Goal: Find specific page/section: Find specific page/section

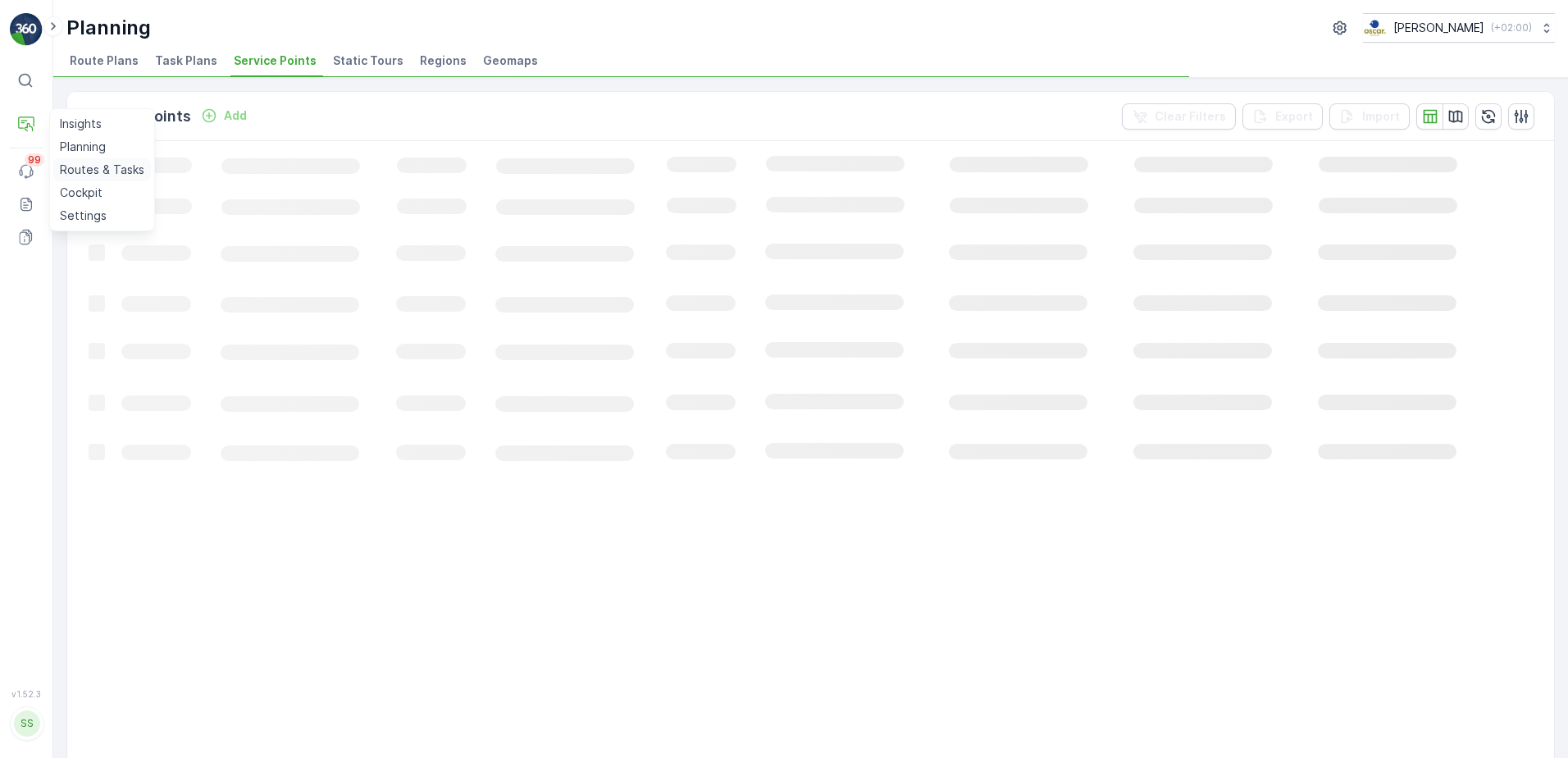
click at [79, 169] on p "Routes & Tasks" at bounding box center [102, 170] width 84 height 17
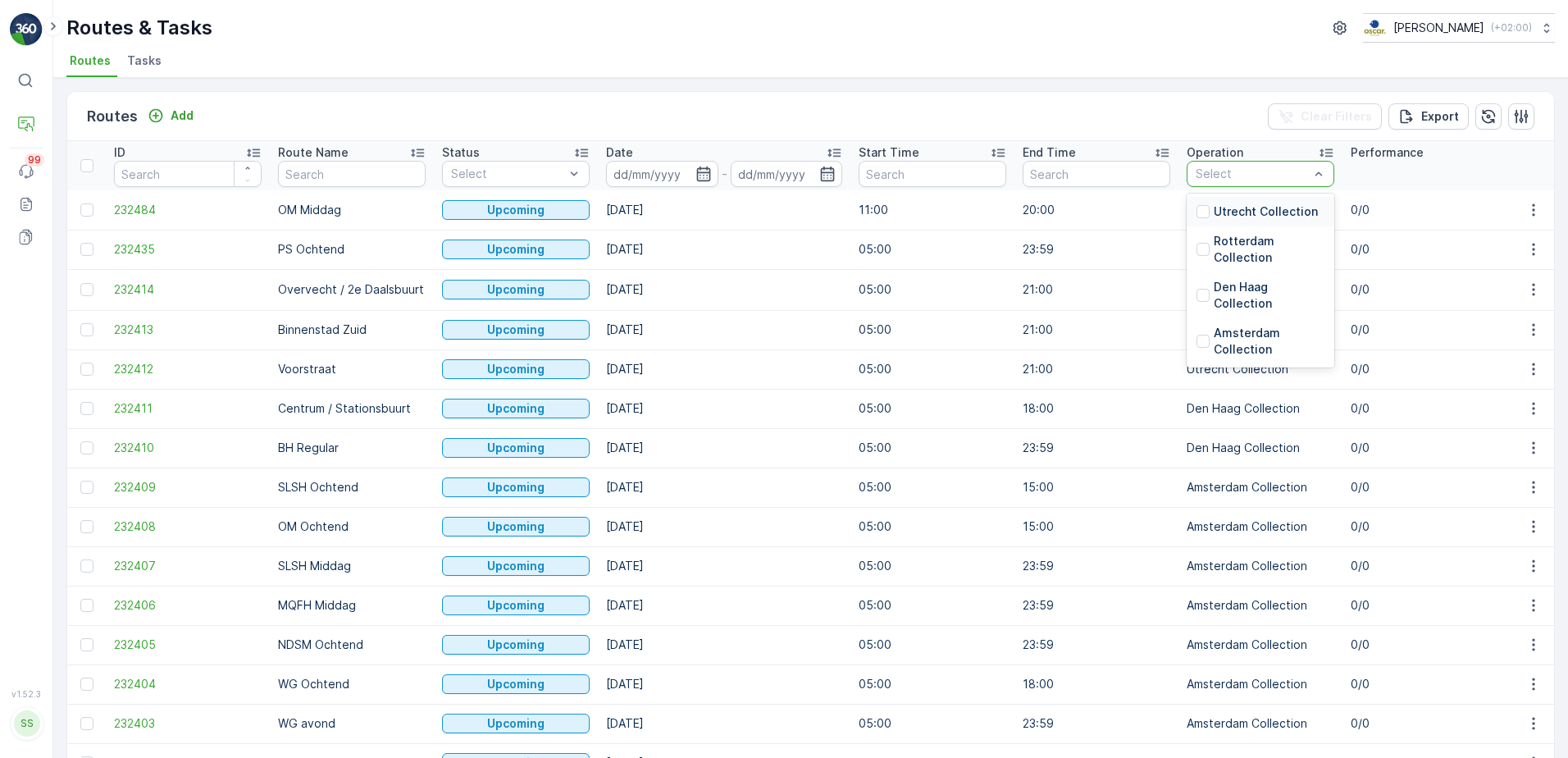
click at [1231, 204] on p "Utrecht Collection" at bounding box center [1266, 212] width 105 height 17
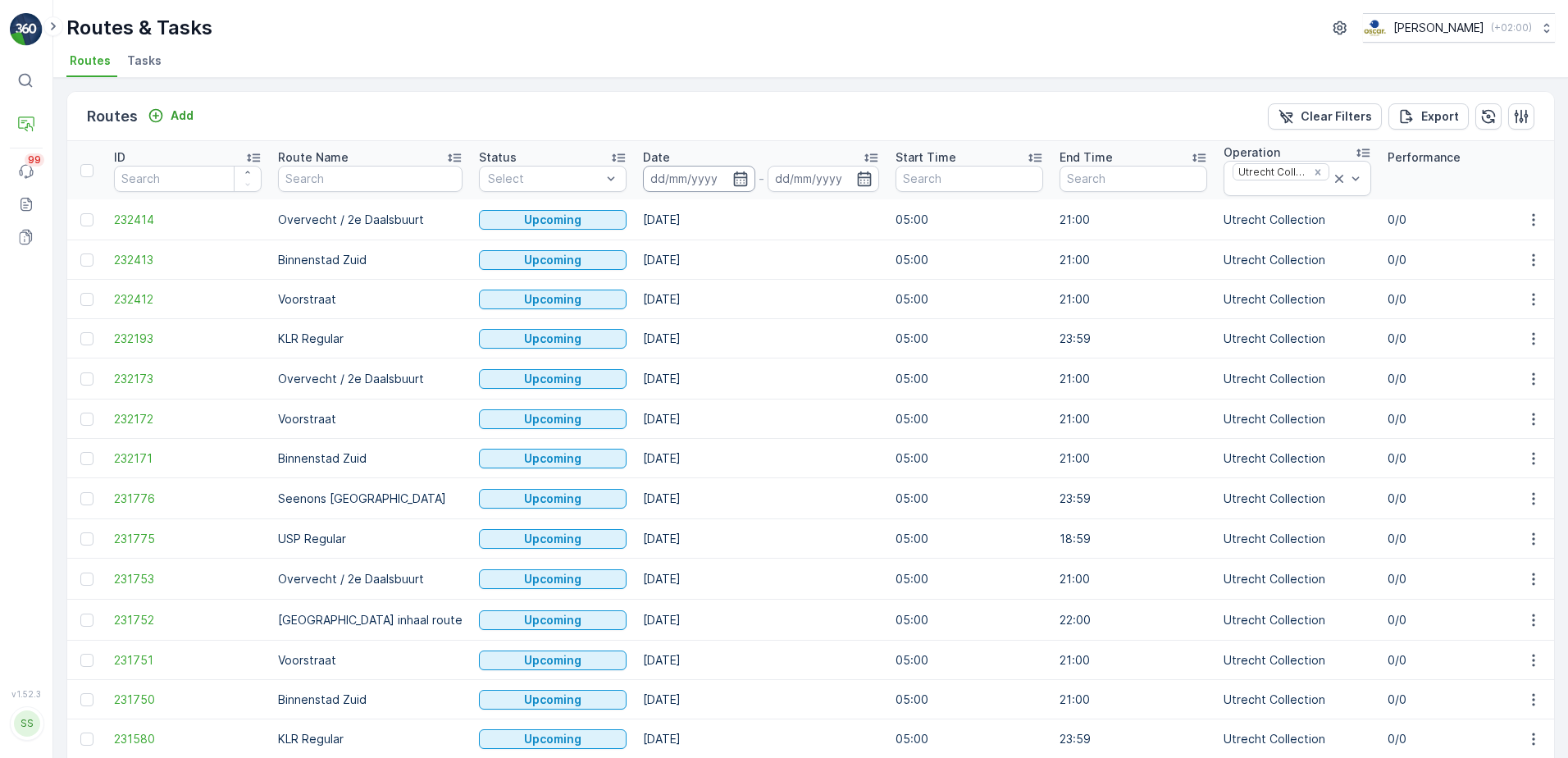
click at [667, 185] on input at bounding box center [699, 179] width 112 height 26
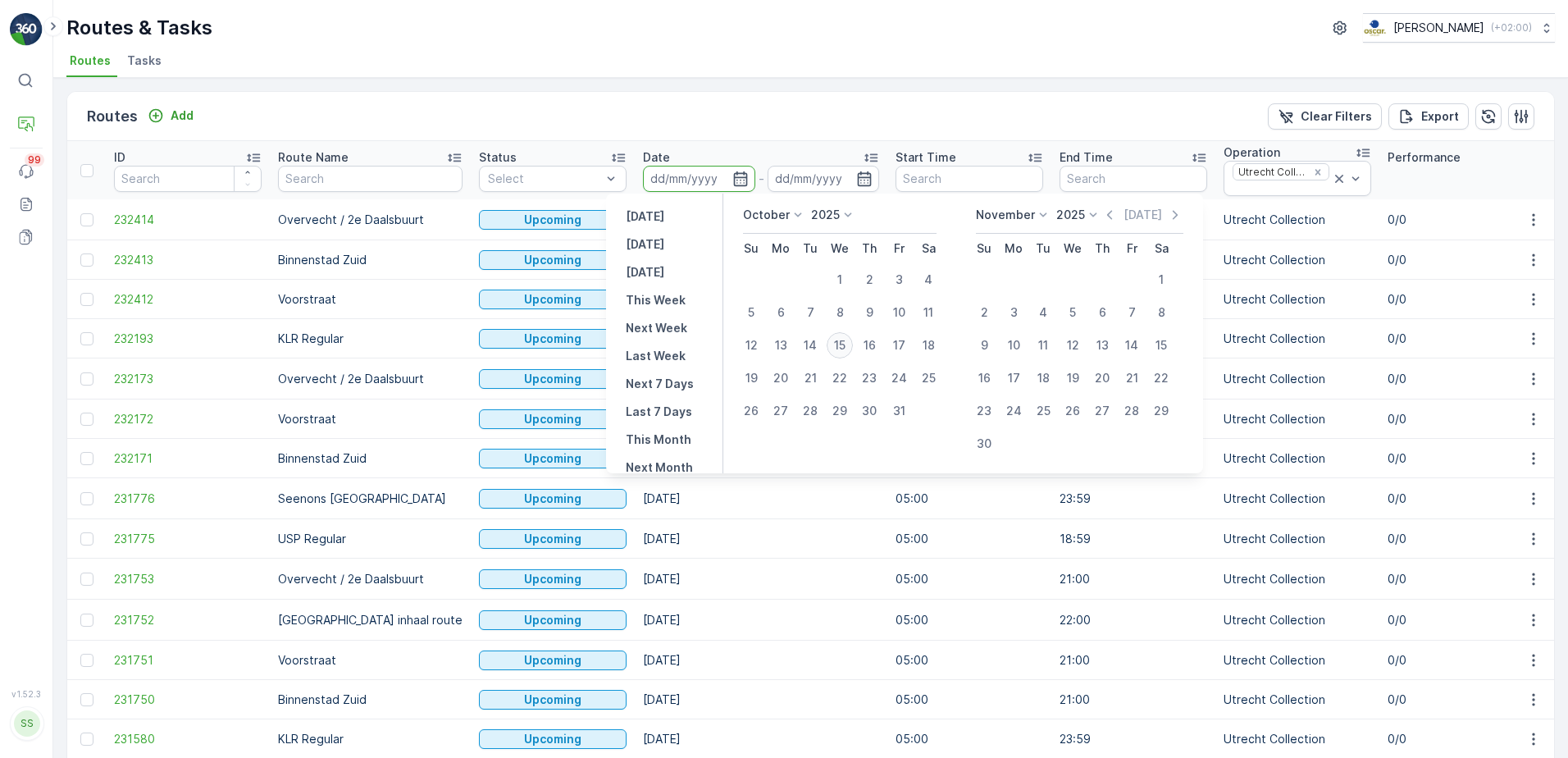
click at [840, 342] on div "15" at bounding box center [840, 345] width 26 height 26
type input "[DATE]"
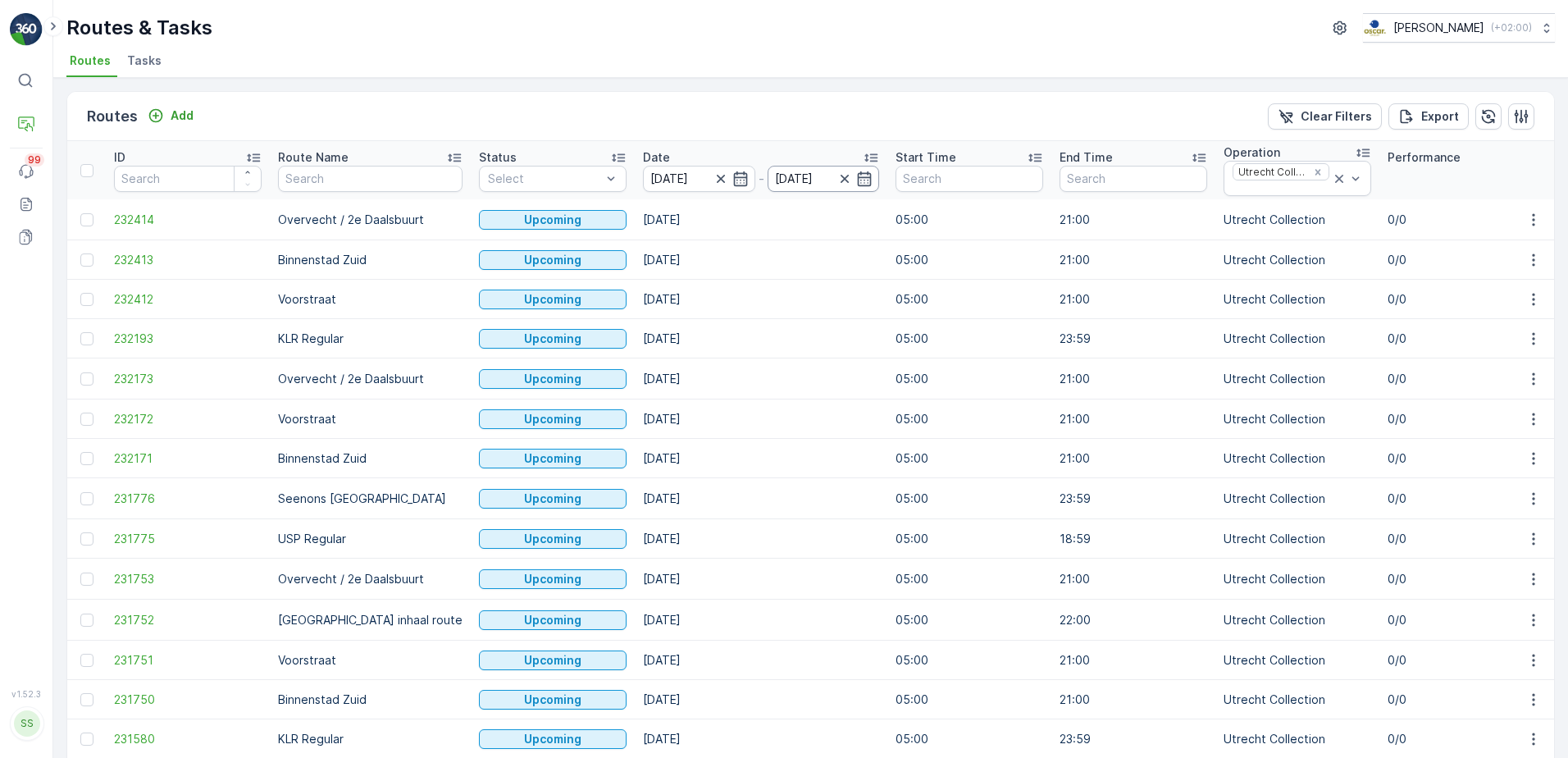
click at [818, 179] on div "[DATE]" at bounding box center [824, 179] width 112 height 26
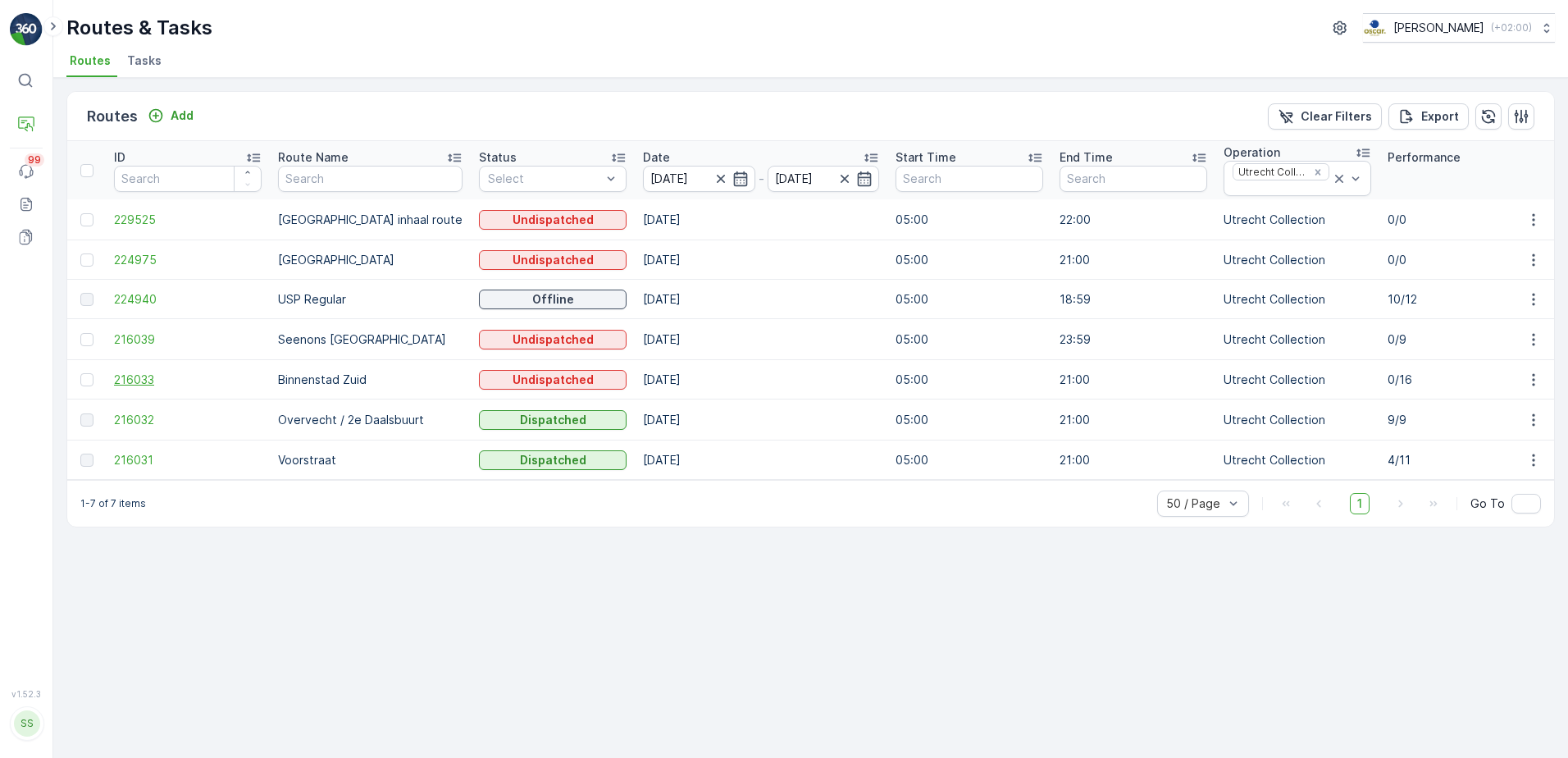
click at [141, 379] on span "216033" at bounding box center [188, 379] width 148 height 17
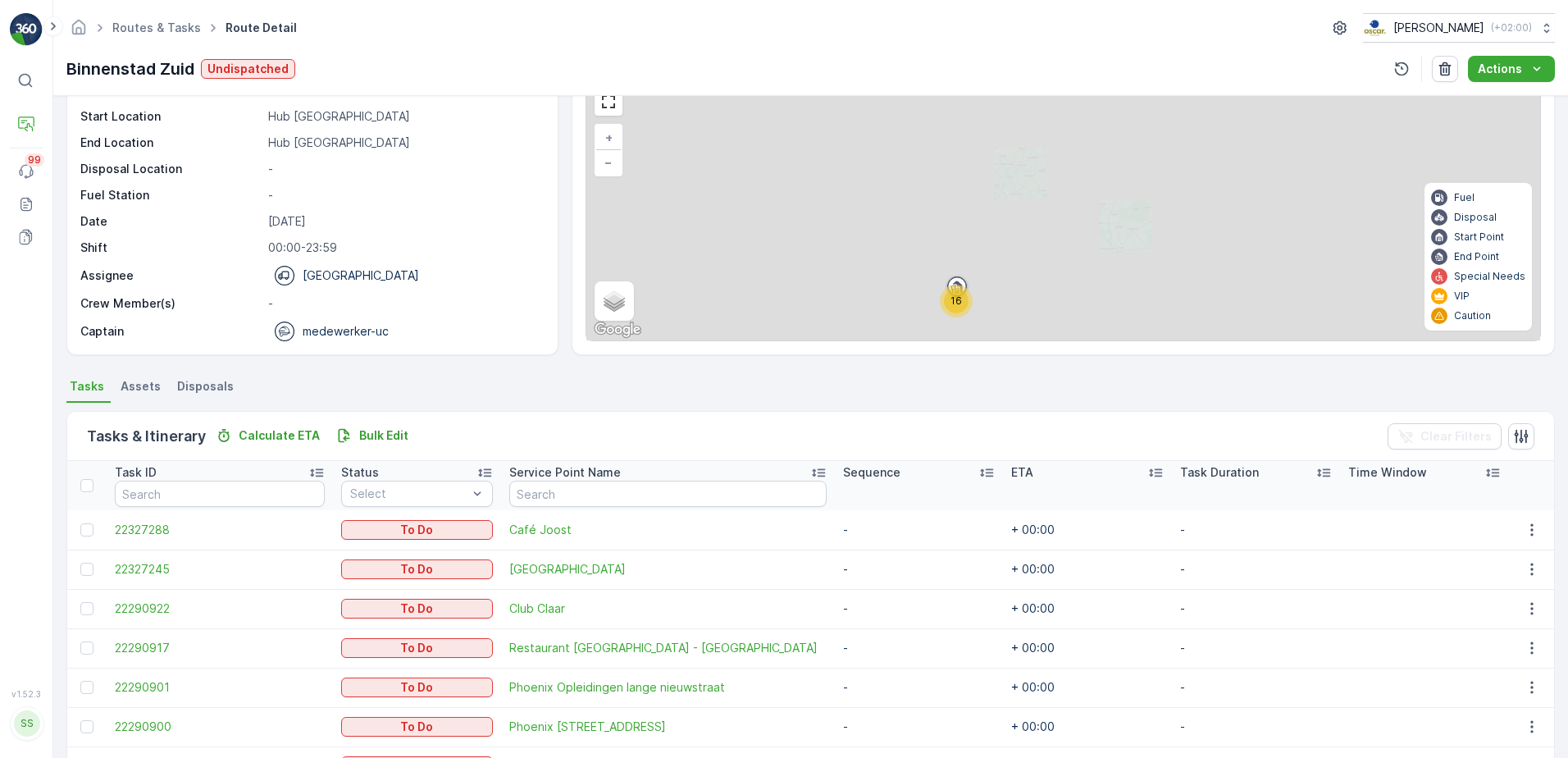
scroll to position [298, 0]
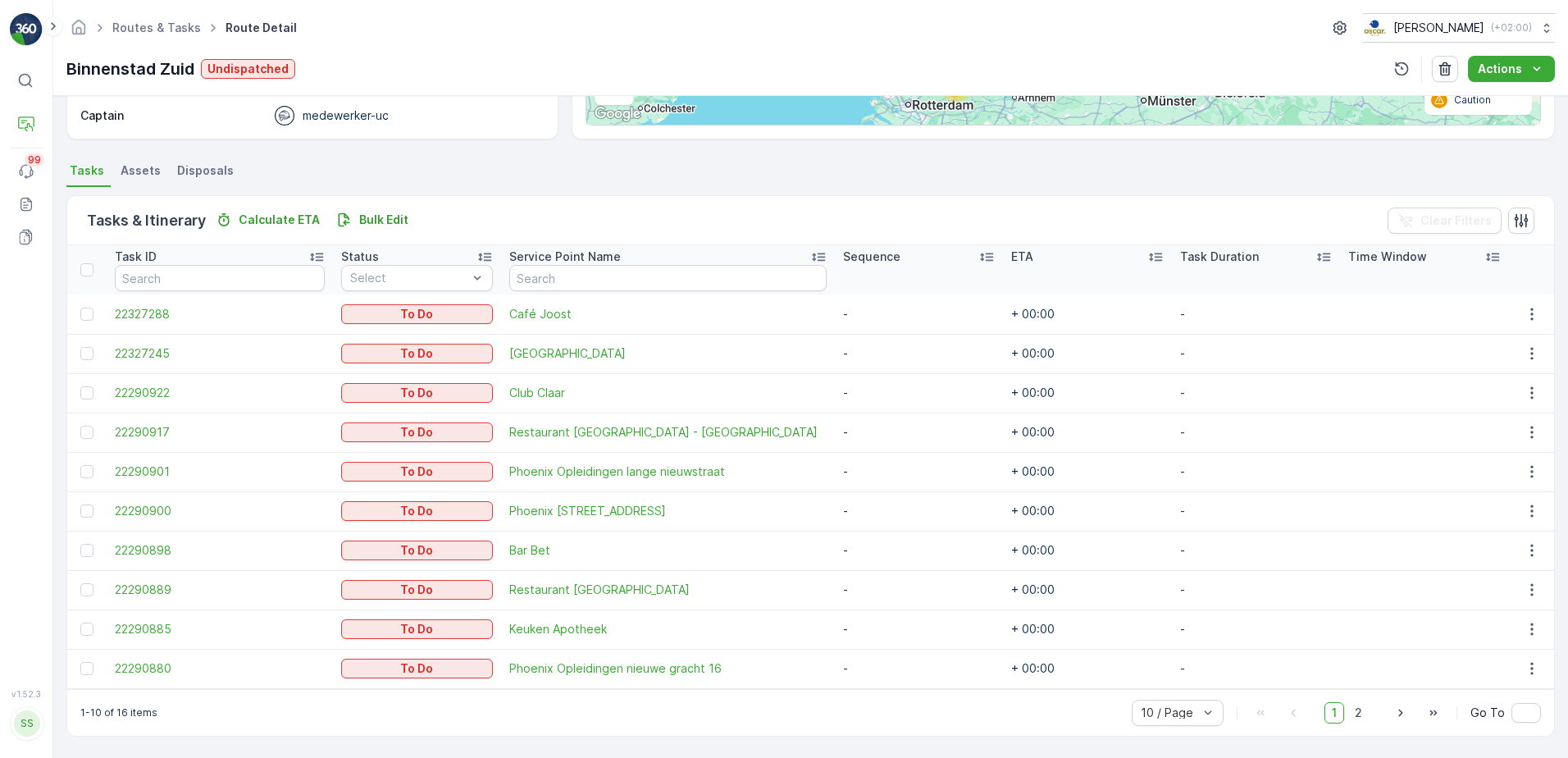
click at [358, 167] on ul "Tasks Assets Disposals" at bounding box center [811, 173] width 1488 height 28
click at [551, 316] on span "Café Joost" at bounding box center [668, 314] width 317 height 17
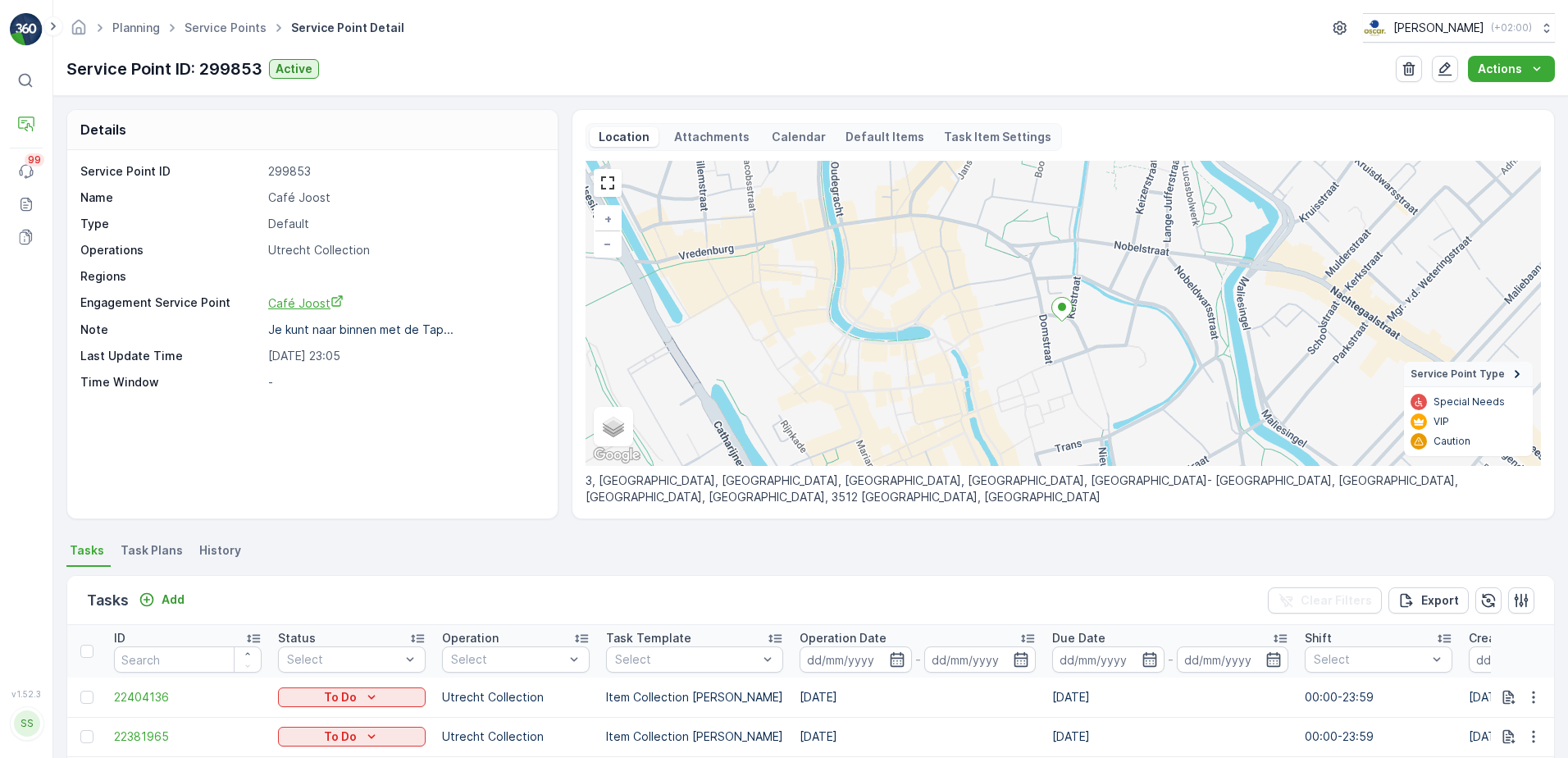
click at [304, 306] on span "Café Joost" at bounding box center [306, 303] width 76 height 14
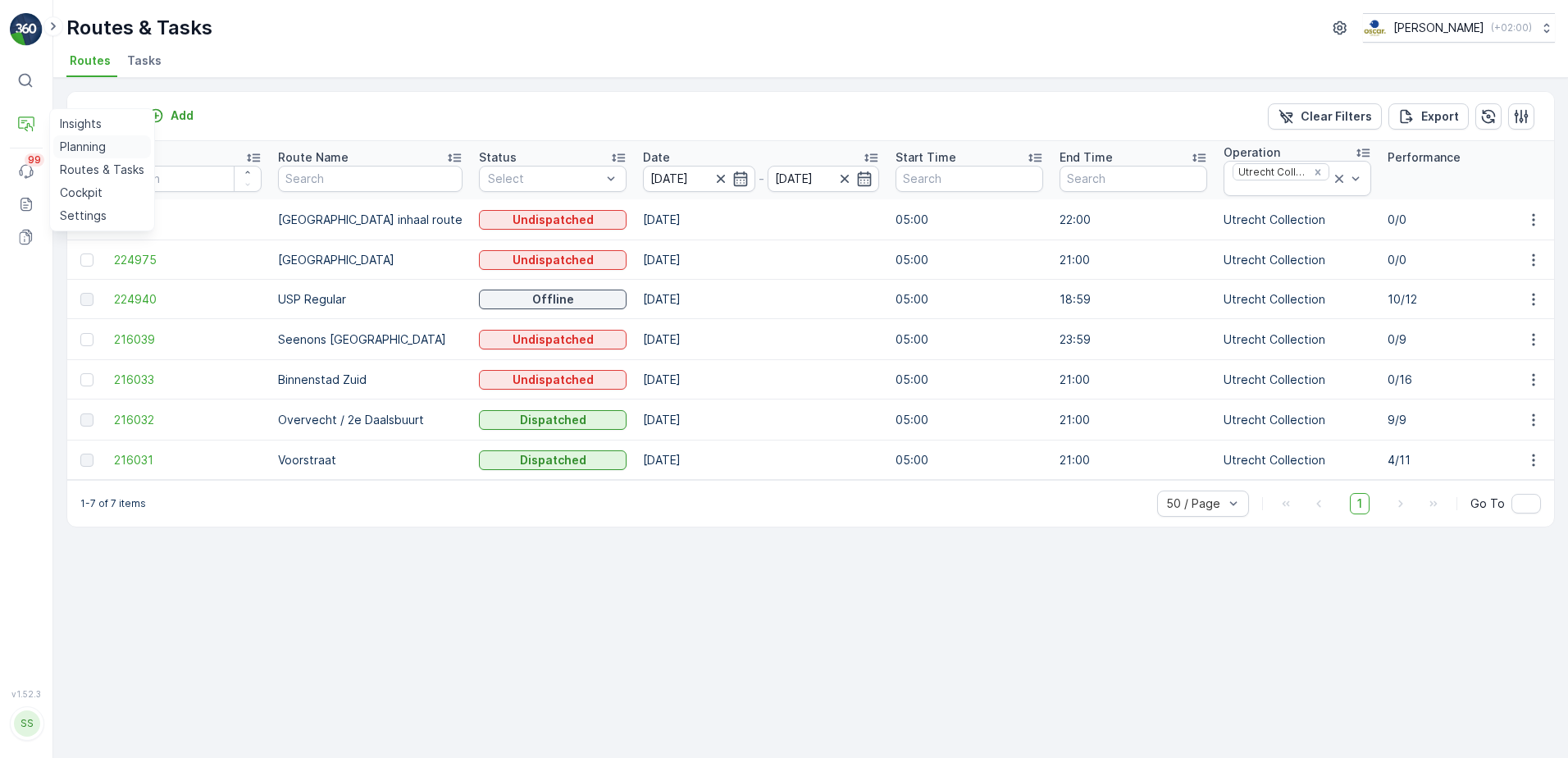
click at [90, 148] on p "Planning" at bounding box center [83, 147] width 46 height 17
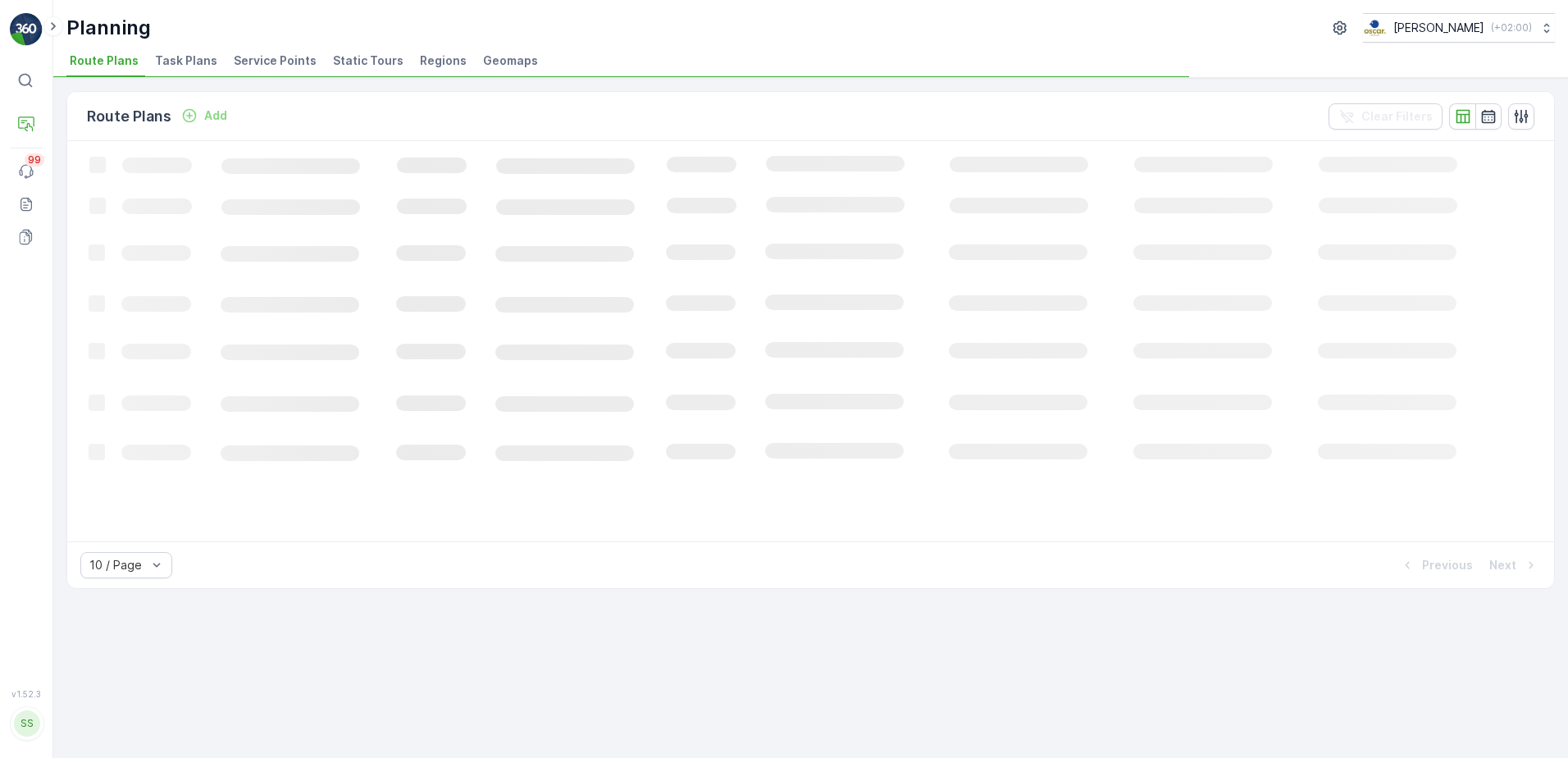
click at [277, 65] on span "Service Points" at bounding box center [275, 61] width 83 height 17
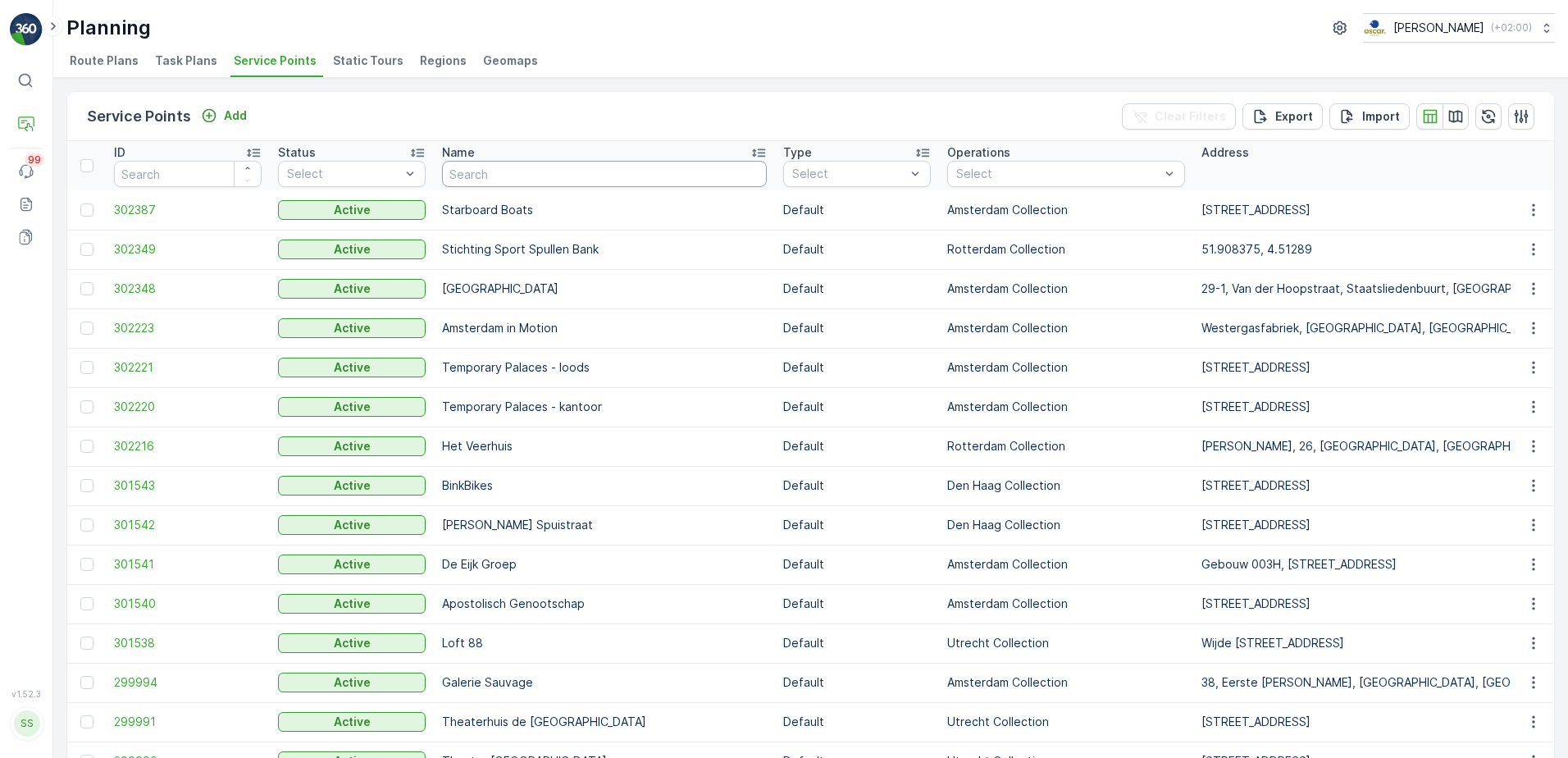
click at [551, 184] on input "text" at bounding box center [604, 174] width 325 height 26
type input "cafe joost"
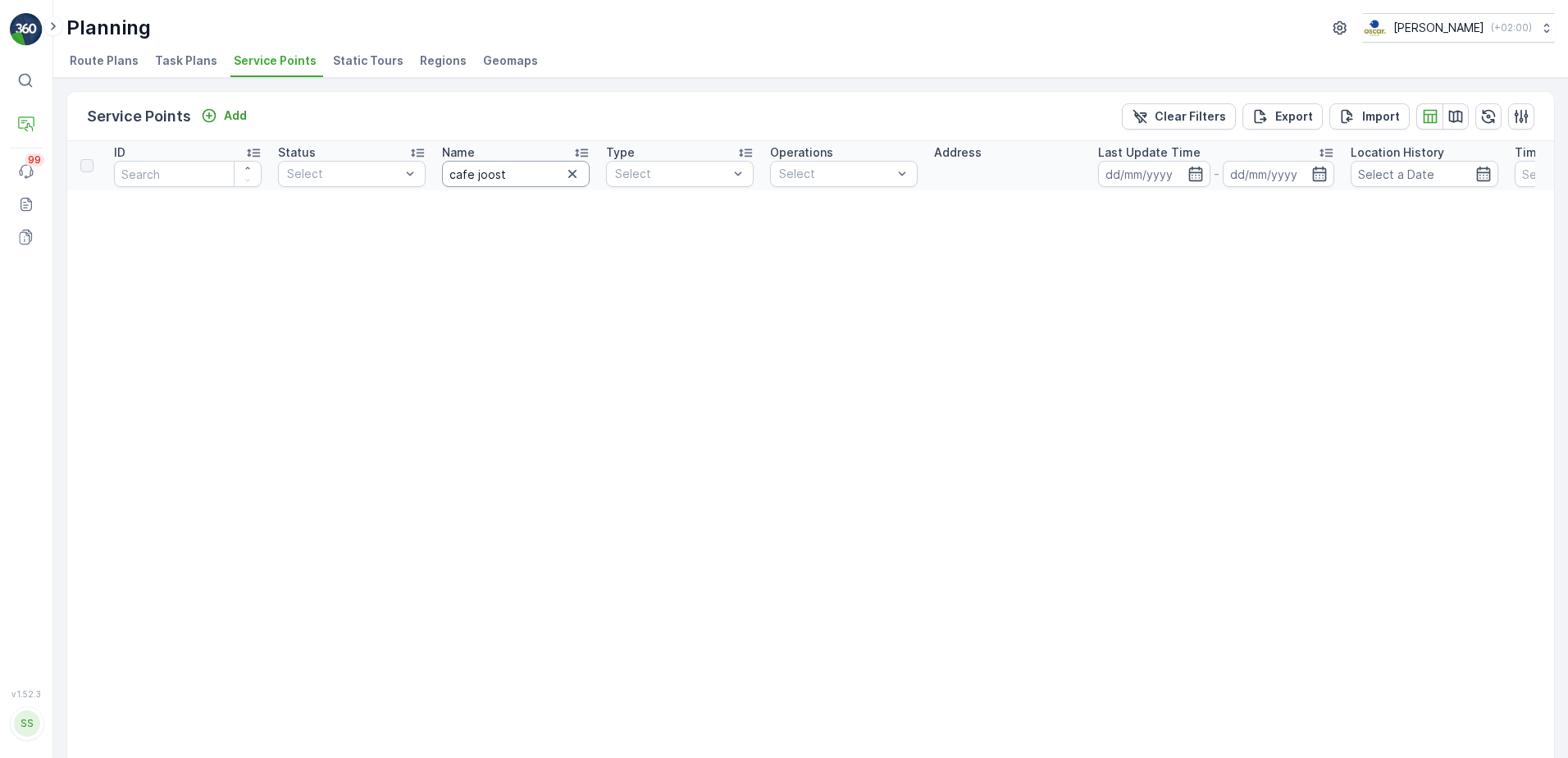
click at [473, 177] on input "cafe joost" at bounding box center [516, 174] width 148 height 26
type input "café joost"
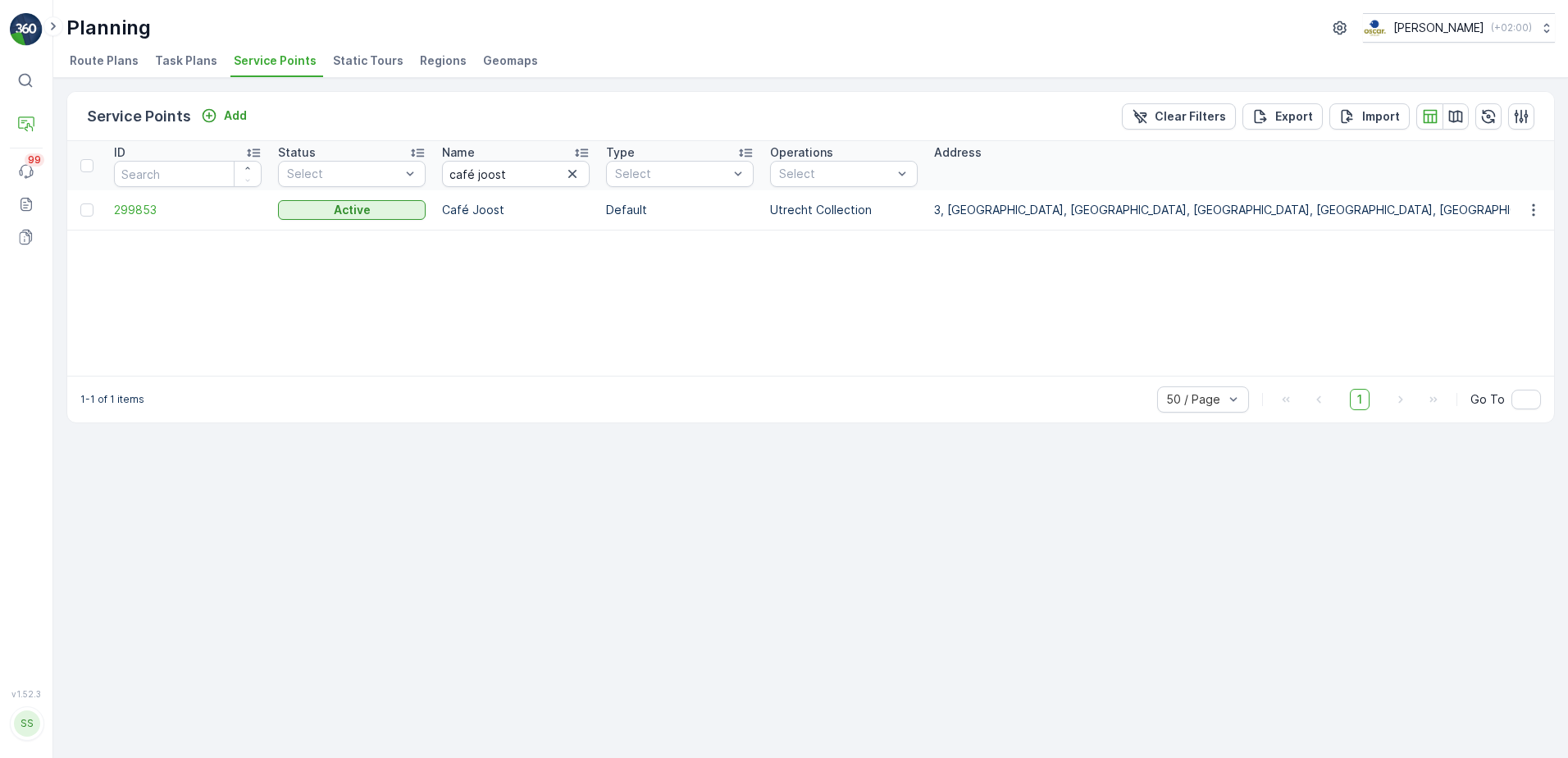
click at [522, 218] on td "Café Joost" at bounding box center [516, 210] width 164 height 40
click at [140, 213] on span "299853" at bounding box center [188, 210] width 148 height 17
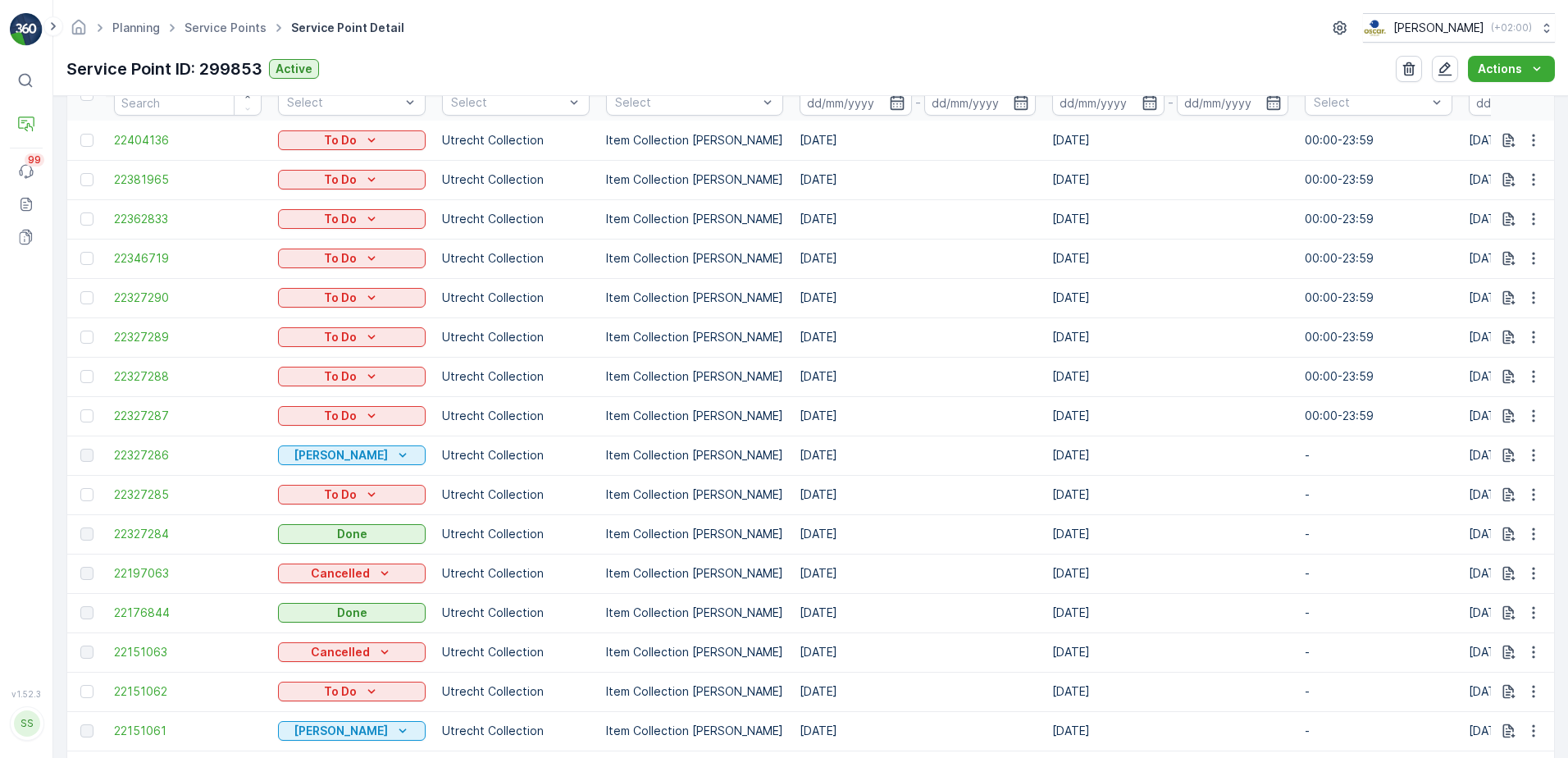
scroll to position [574, 0]
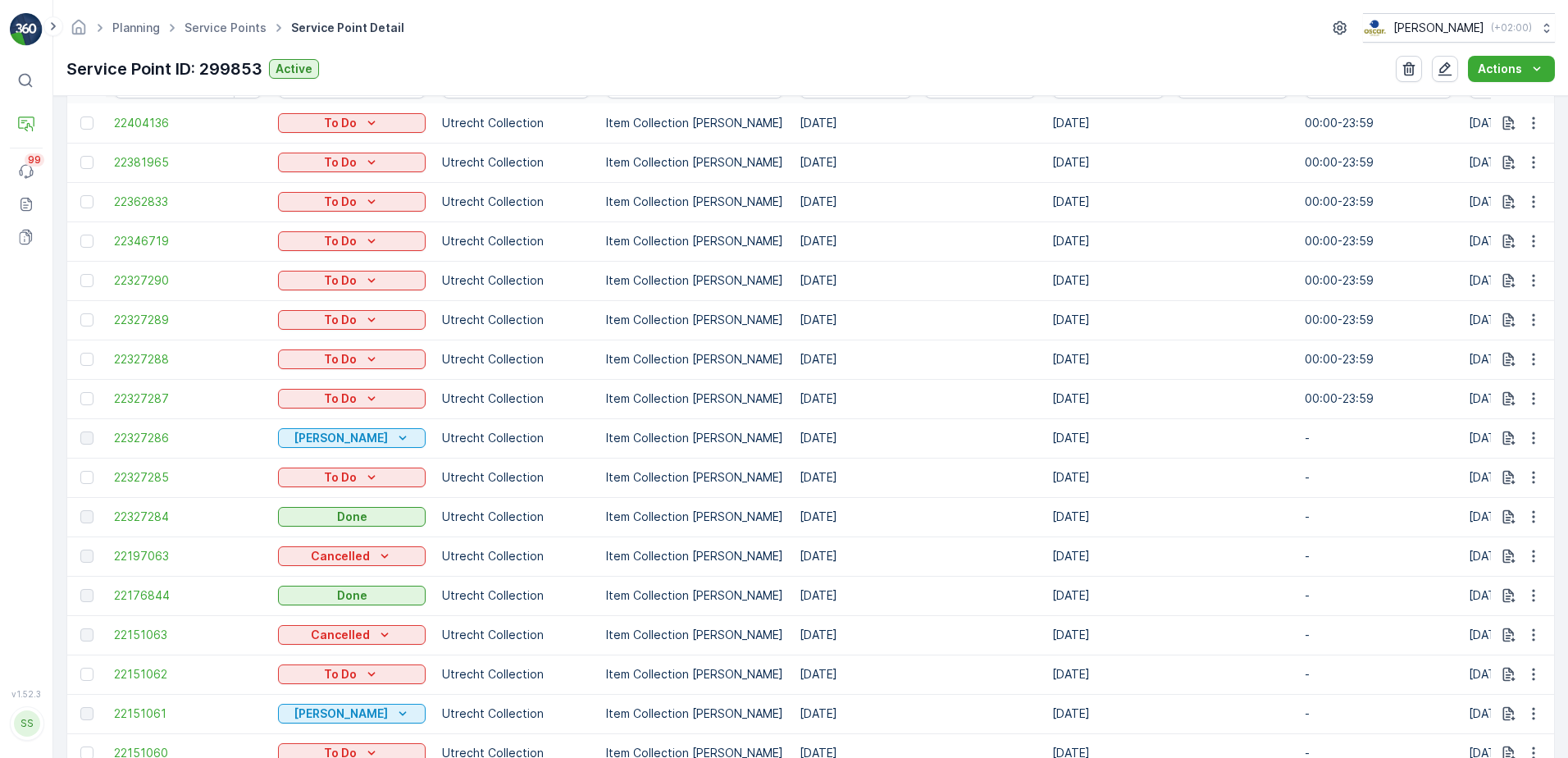
click at [493, 270] on td "Utrecht Collection" at bounding box center [516, 280] width 164 height 40
